Goal: Transaction & Acquisition: Book appointment/travel/reservation

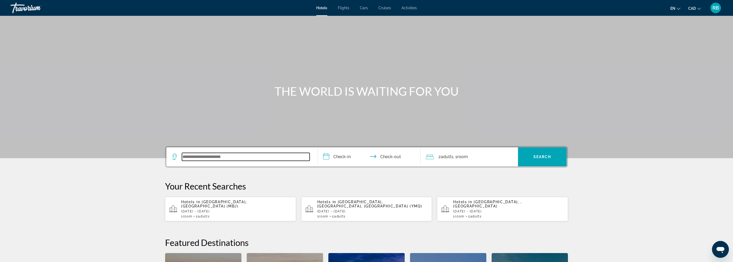
click at [202, 155] on input "Search widget" at bounding box center [246, 157] width 128 height 8
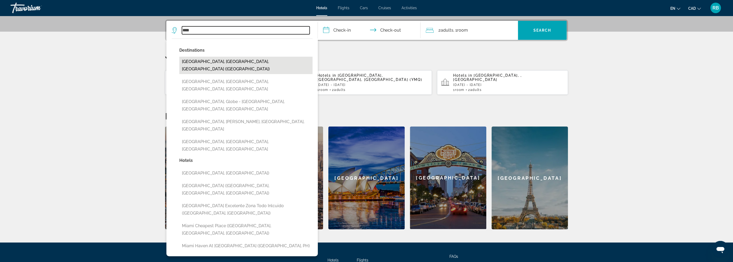
scroll to position [126, 0]
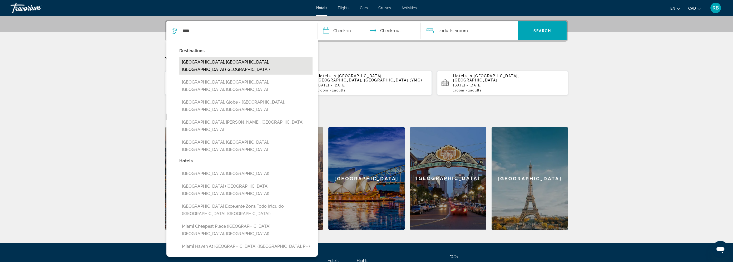
click at [261, 61] on button "[GEOGRAPHIC_DATA], [GEOGRAPHIC_DATA], [GEOGRAPHIC_DATA] ([GEOGRAPHIC_DATA])" at bounding box center [245, 65] width 133 height 17
type input "**********"
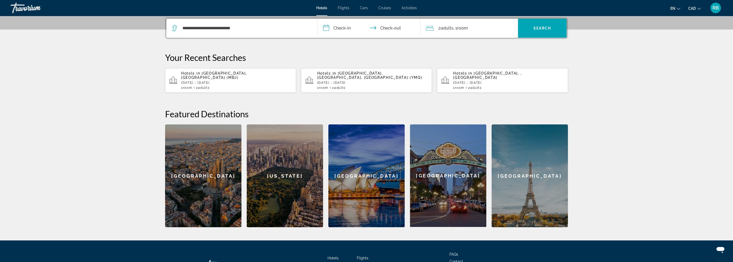
click at [345, 30] on input "**********" at bounding box center [370, 29] width 105 height 21
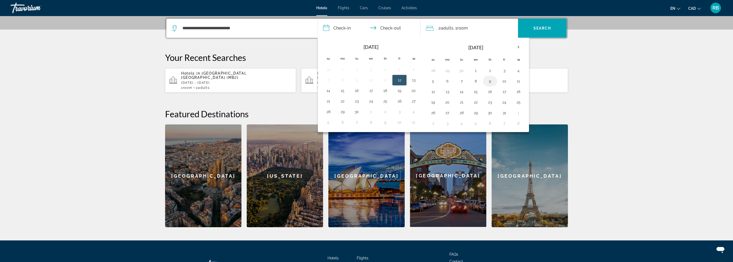
click at [490, 82] on button "9" at bounding box center [490, 80] width 8 height 7
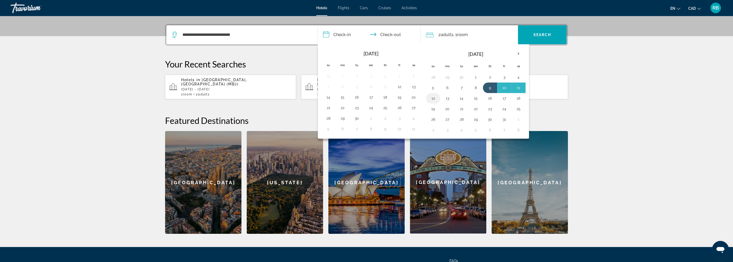
scroll to position [121, 0]
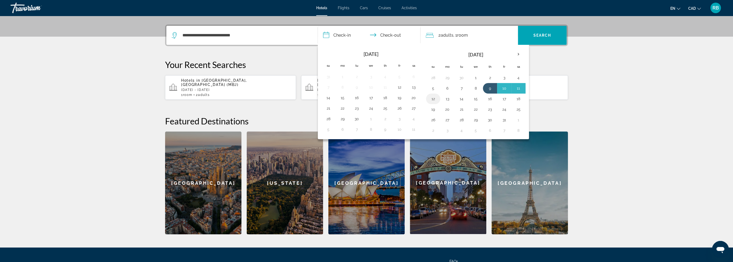
click at [430, 97] on button "12" at bounding box center [433, 98] width 8 height 7
type input "**********"
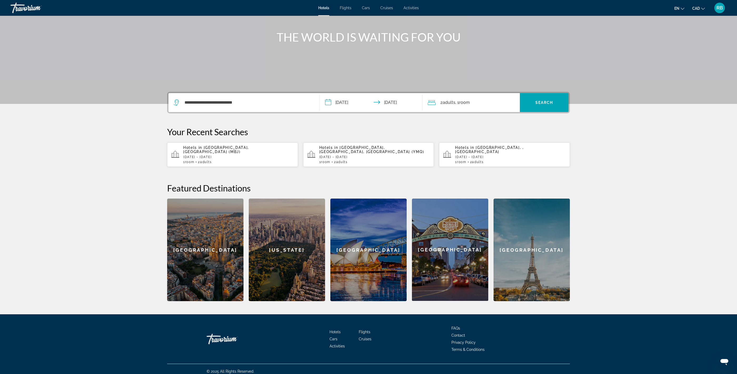
scroll to position [52, 0]
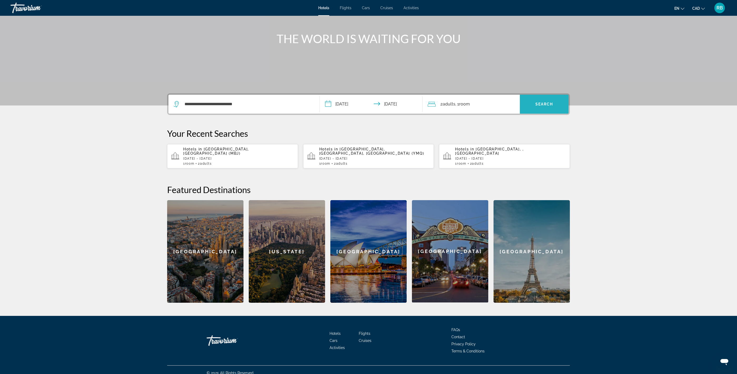
click at [530, 103] on span "Search widget" at bounding box center [544, 104] width 49 height 13
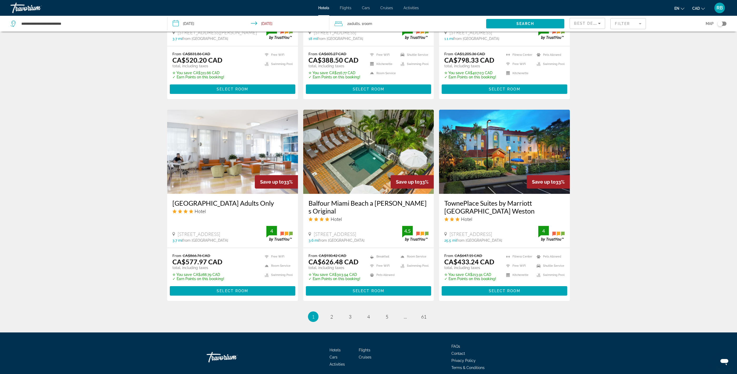
scroll to position [561, 0]
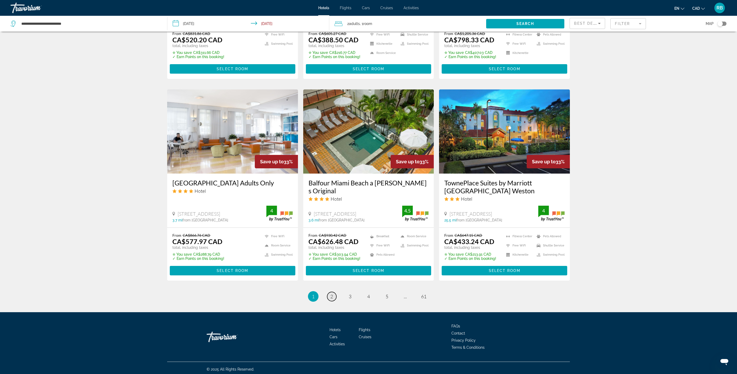
click at [332, 261] on span "2" at bounding box center [331, 297] width 3 height 6
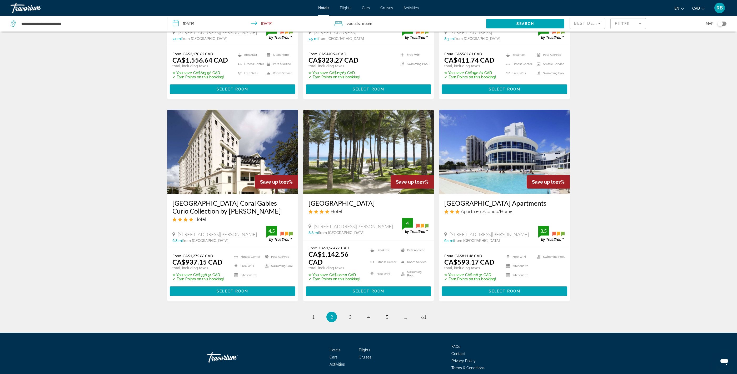
scroll to position [540, 0]
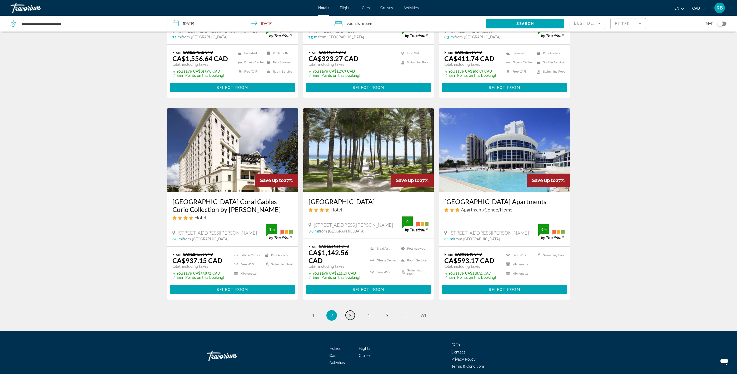
click at [349, 261] on link "page 3" at bounding box center [350, 315] width 9 height 9
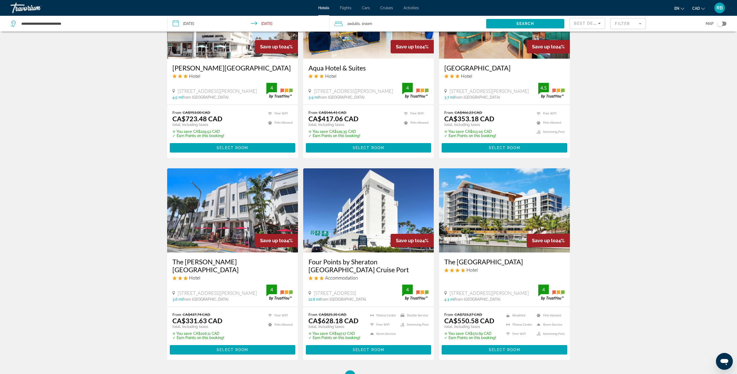
scroll to position [490, 0]
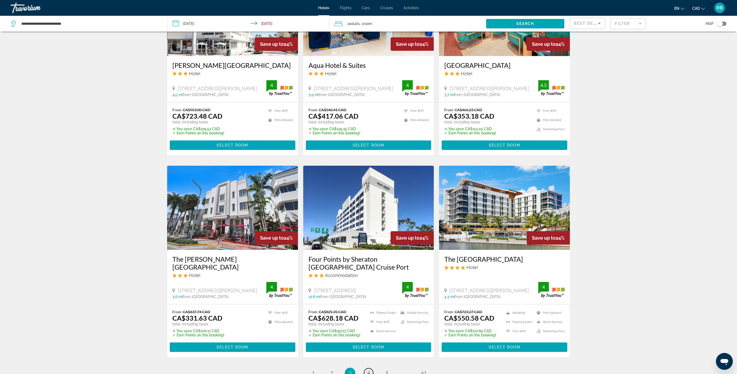
click at [367, 261] on span "4" at bounding box center [368, 373] width 3 height 6
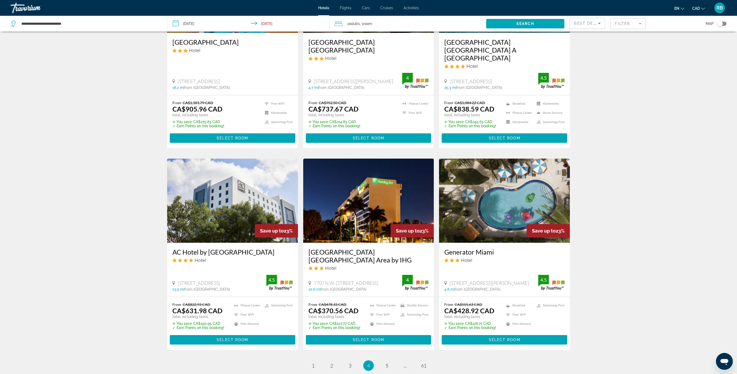
scroll to position [508, 0]
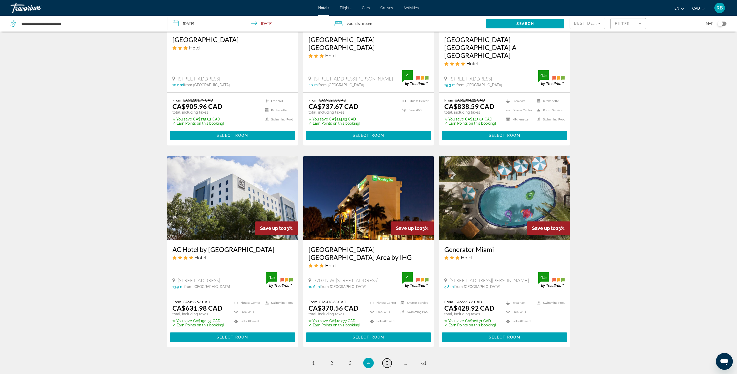
click at [384, 261] on link "page 5" at bounding box center [386, 363] width 9 height 9
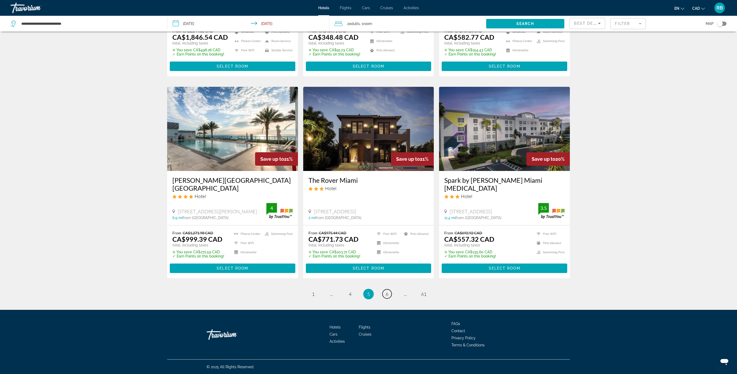
scroll to position [554, 0]
click at [383, 261] on link "page 6" at bounding box center [386, 293] width 9 height 9
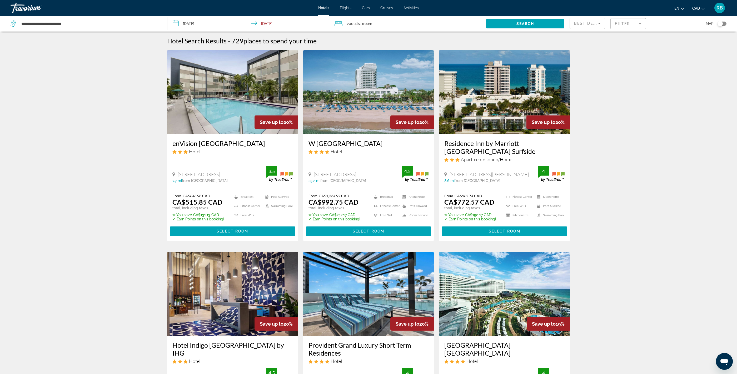
click at [625, 27] on mat-form-field "Filter" at bounding box center [628, 23] width 36 height 11
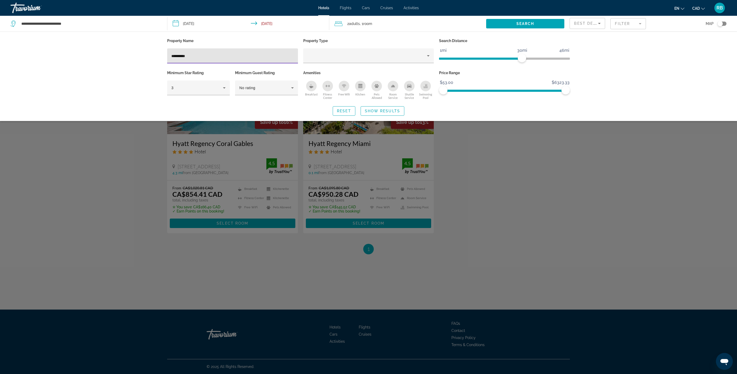
type input "**********"
click at [543, 181] on div "Search widget" at bounding box center [368, 226] width 737 height 295
